Goal: Obtain resource: Download file/media

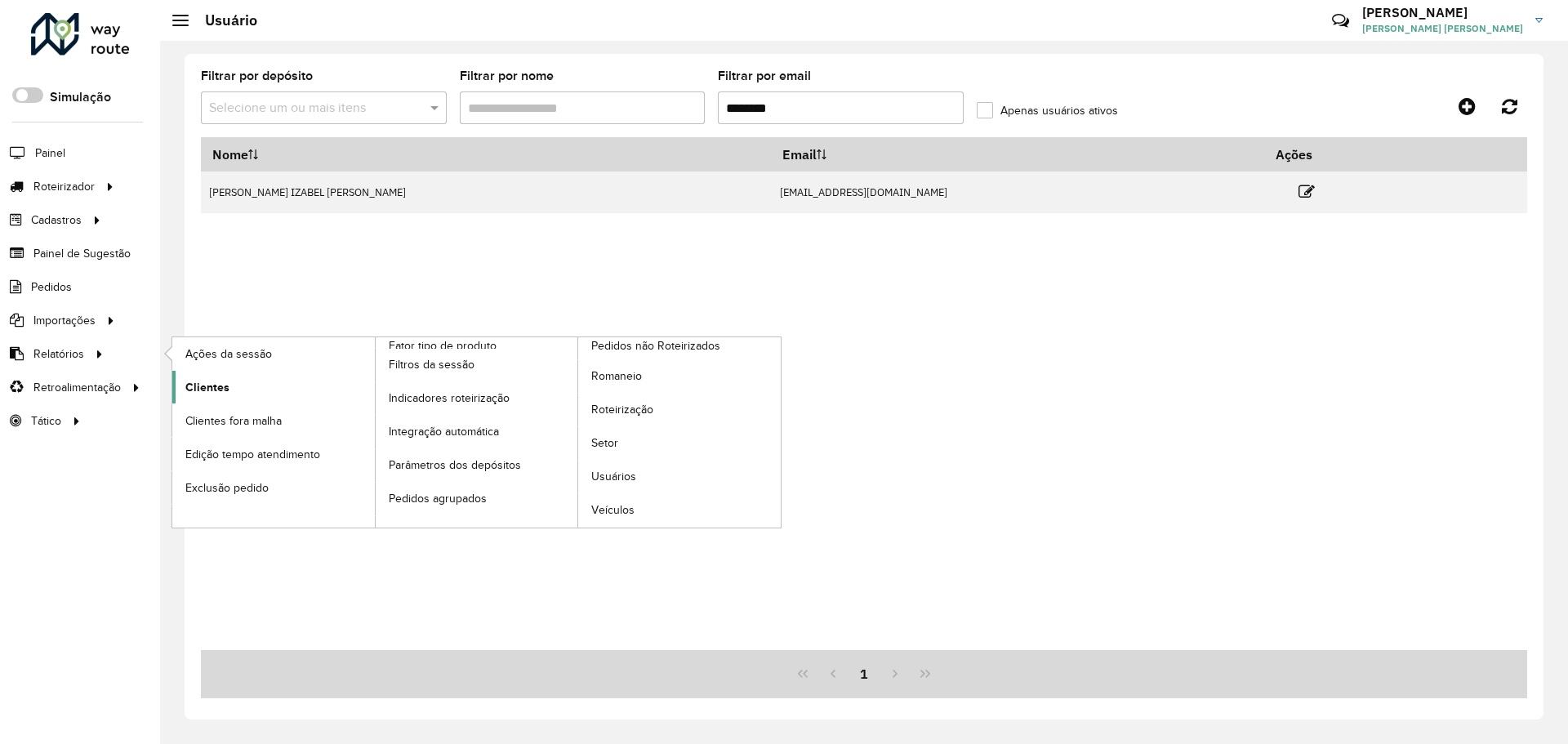
click at [243, 383] on link "Clientes" at bounding box center [273, 387] width 203 height 32
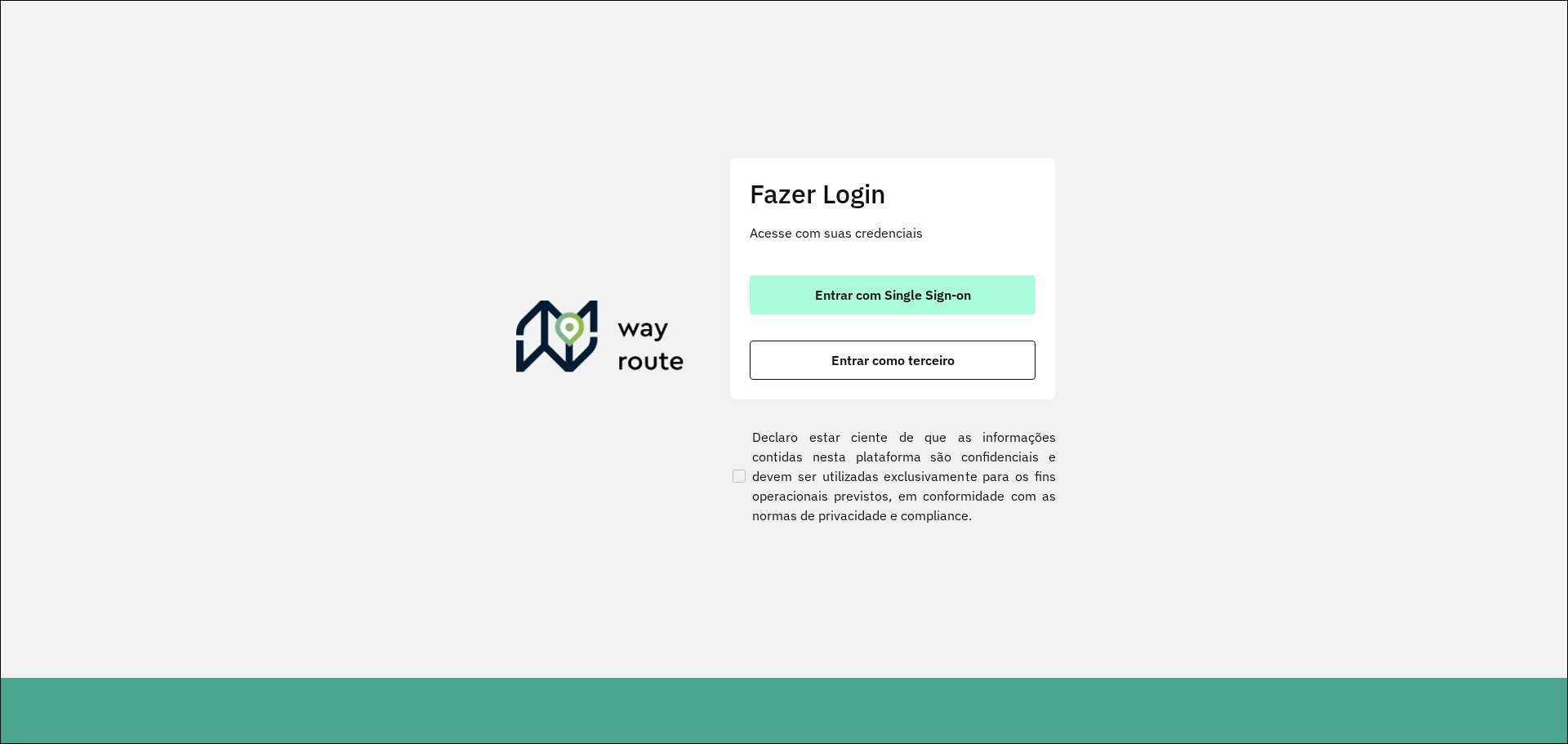
click at [846, 284] on button "Entrar com Single Sign-on" at bounding box center [892, 294] width 286 height 39
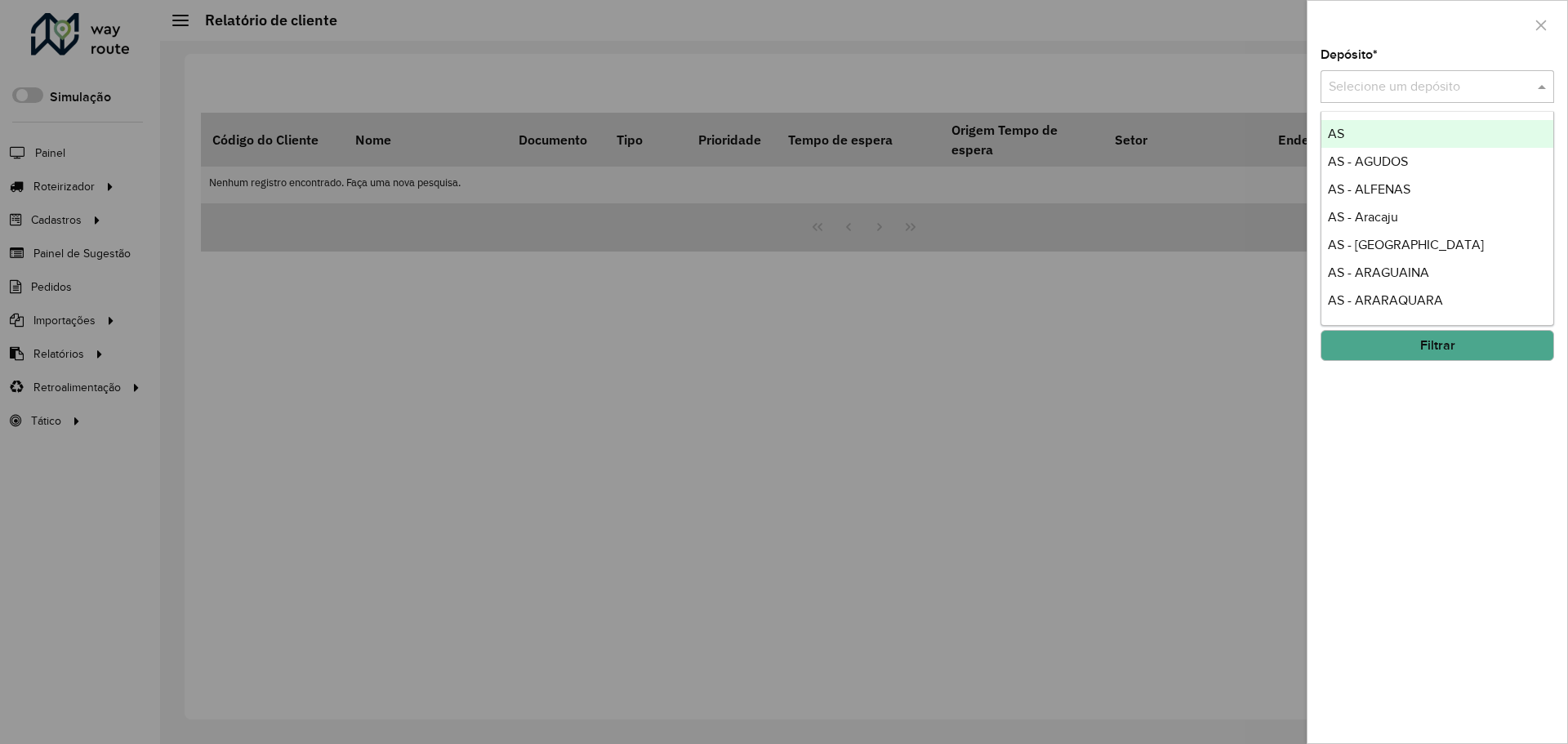
click at [1386, 88] on input "text" at bounding box center [1420, 87] width 185 height 20
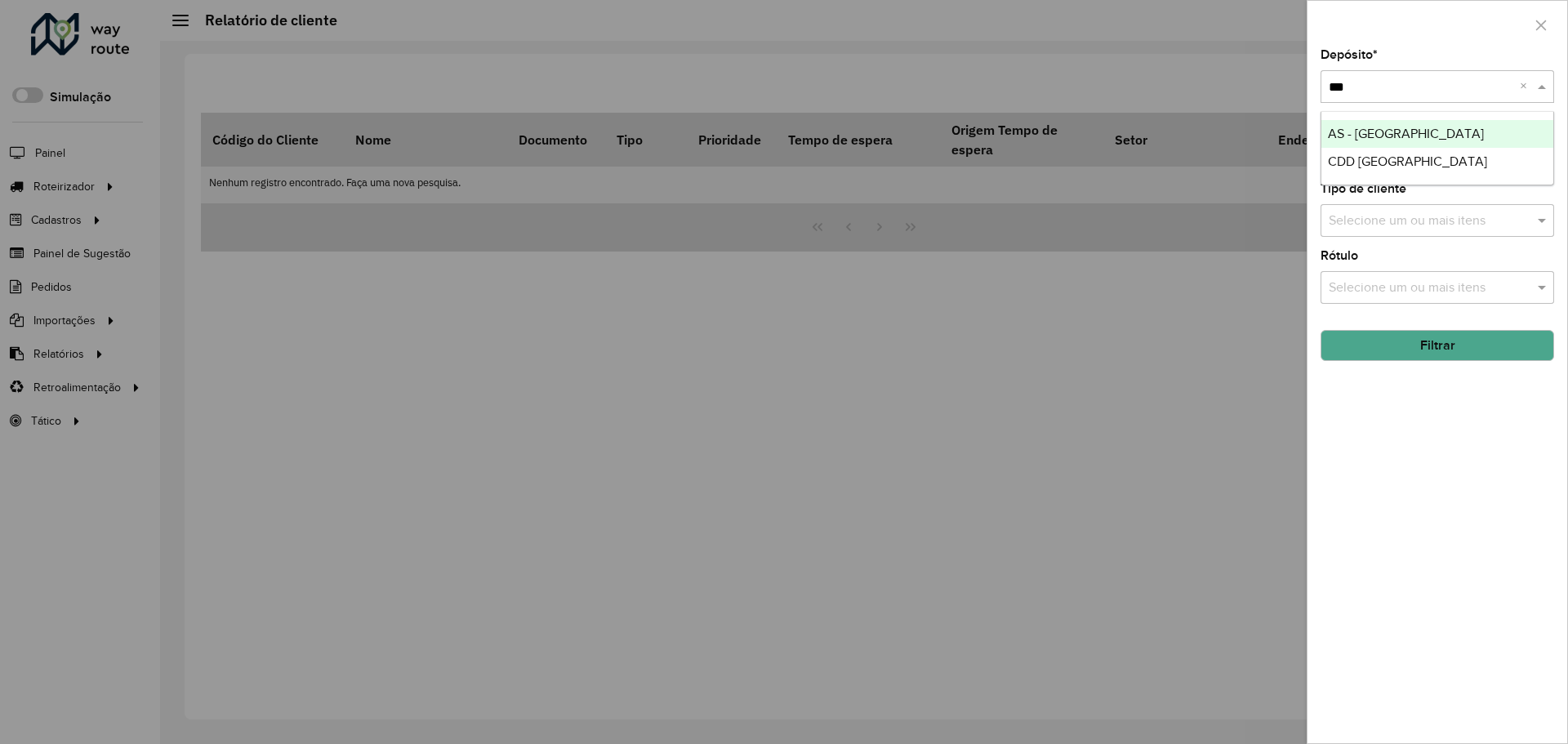
type input "****"
click at [1409, 342] on button "Filtrar" at bounding box center [1437, 346] width 233 height 31
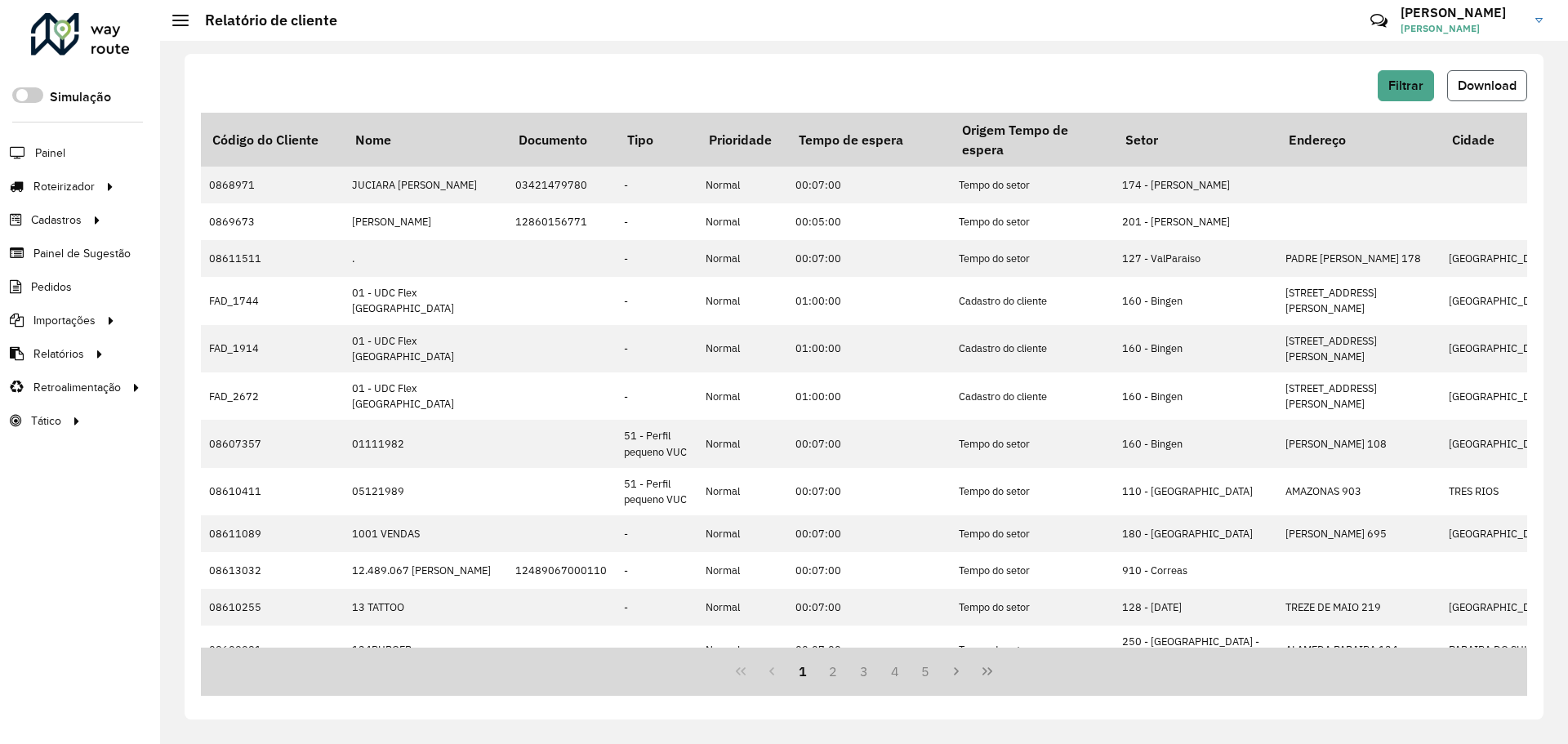
click at [1495, 91] on span "Download" at bounding box center [1487, 85] width 59 height 14
